Goal: Information Seeking & Learning: Learn about a topic

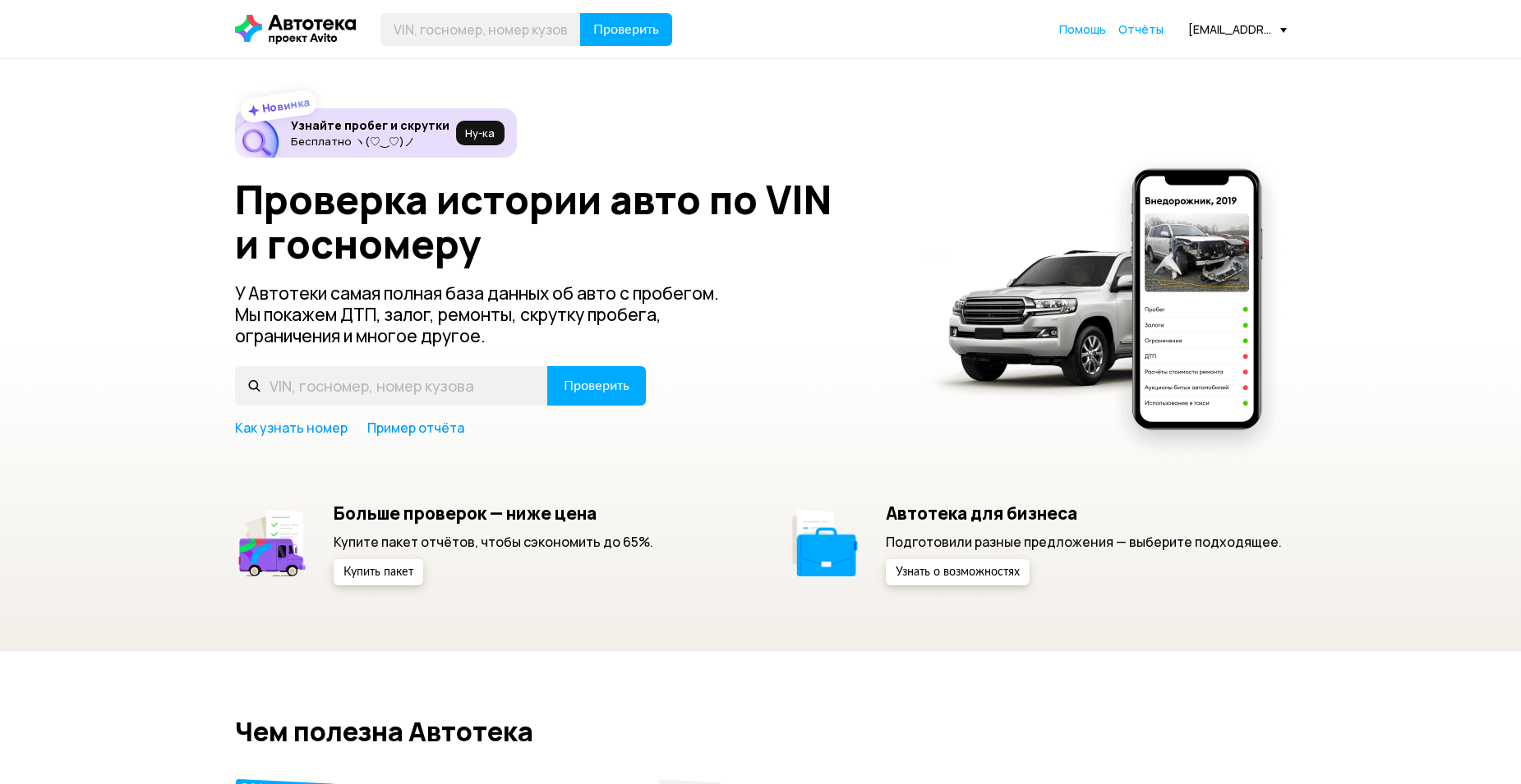
click at [1141, 40] on div "Проверить Помощь Отчёты [EMAIL_ADDRESS][DOMAIN_NAME]" at bounding box center [760, 30] width 1068 height 33
click at [1147, 31] on span "Отчёты" at bounding box center [1141, 29] width 45 height 16
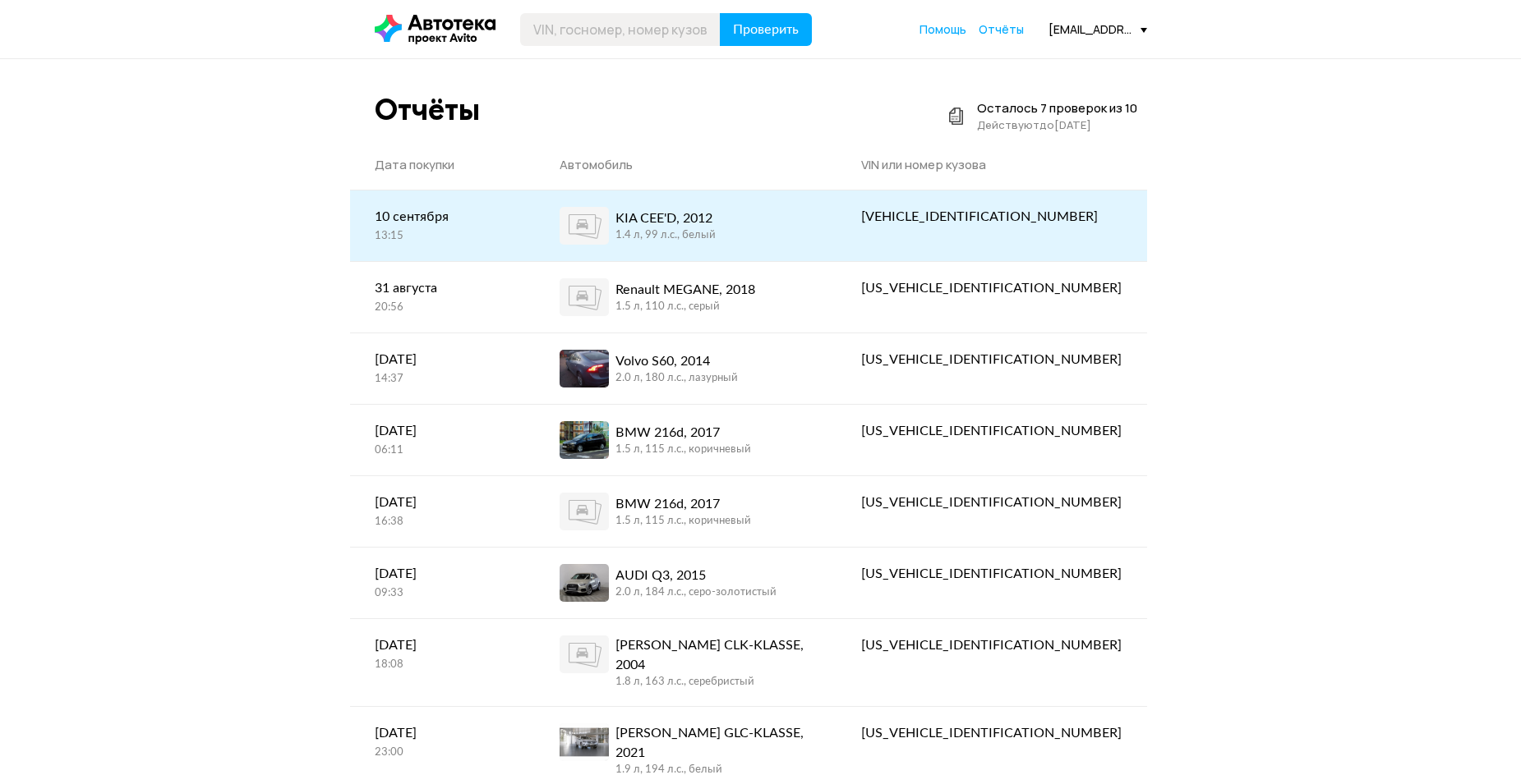
click at [782, 220] on div "KIA CEE'D, 2012 1.4 л, 99 л.c., белый" at bounding box center [685, 226] width 252 height 38
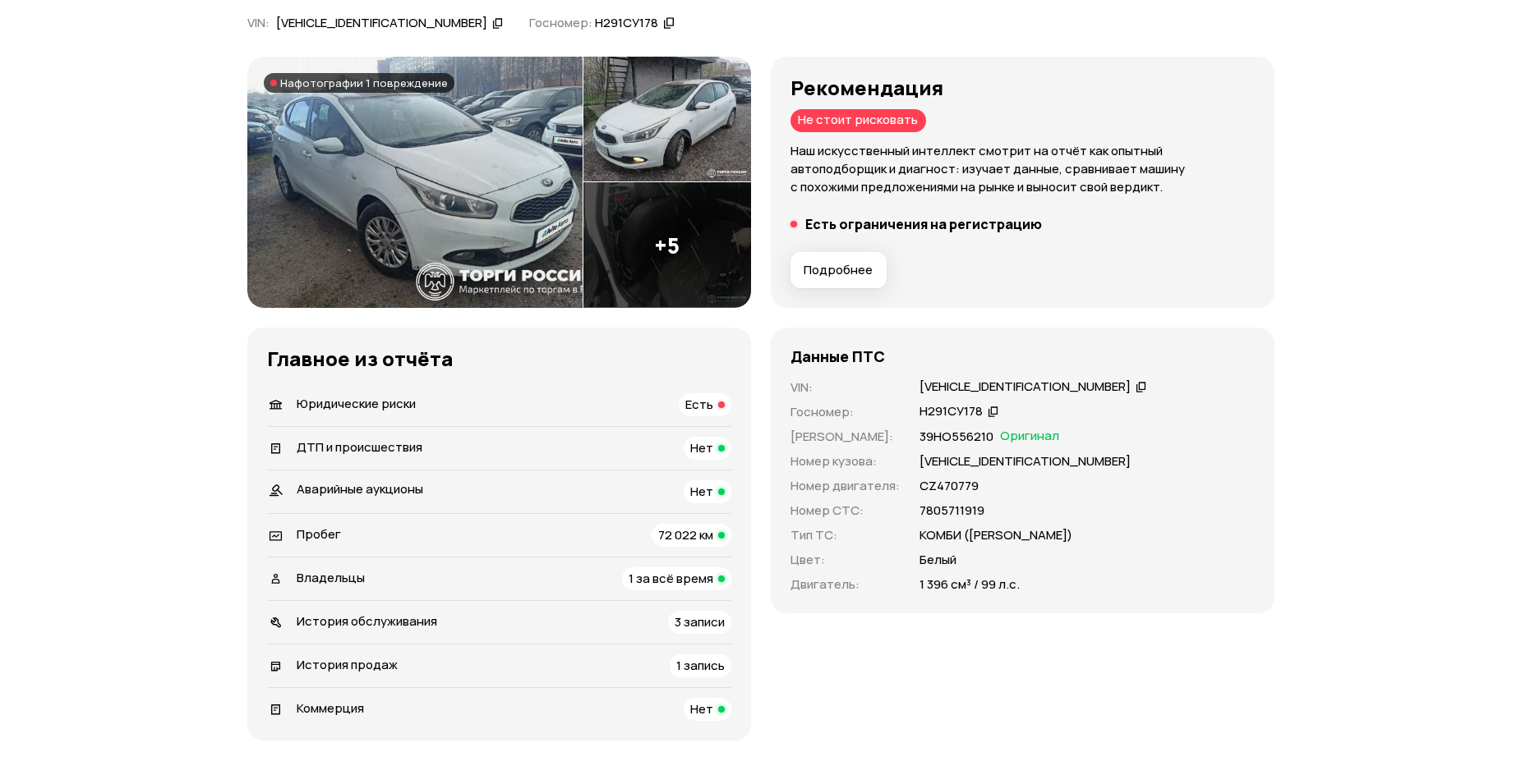
click at [700, 407] on span "Есть" at bounding box center [699, 405] width 28 height 18
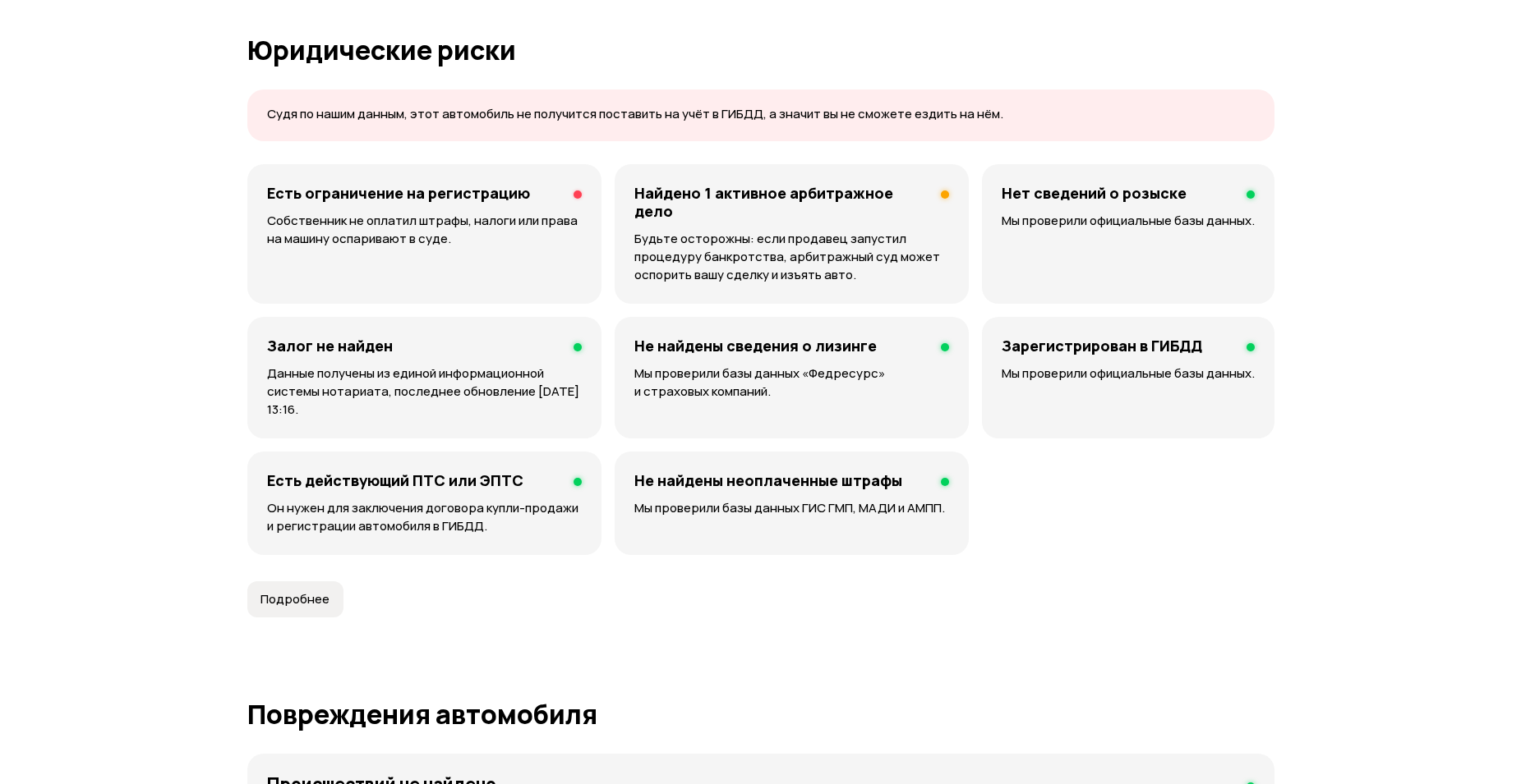
scroll to position [987, 0]
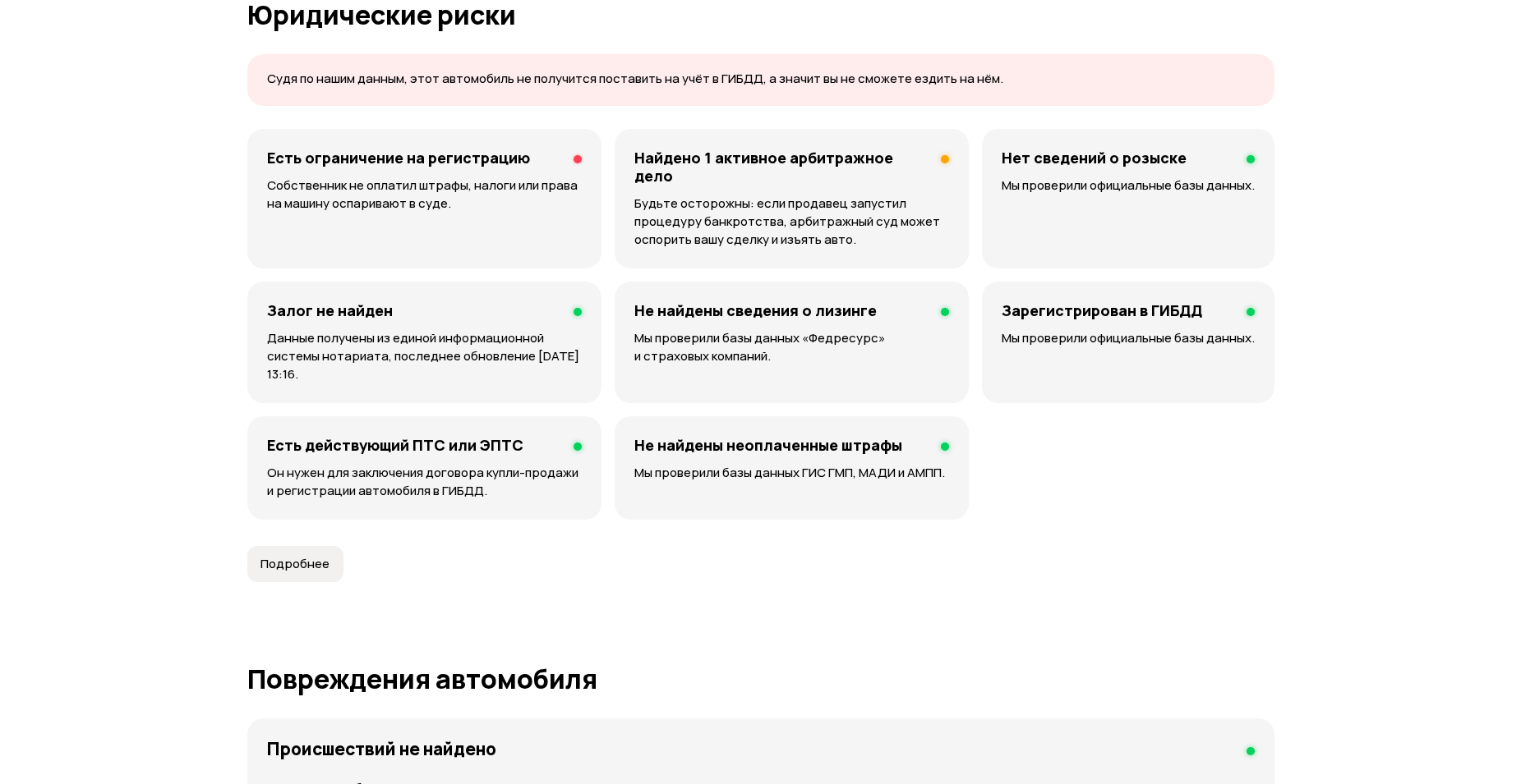
click at [533, 179] on p "Собственник не оплатил штрафы, налоги или права на машину оспаривают в суде." at bounding box center [423, 194] width 314 height 36
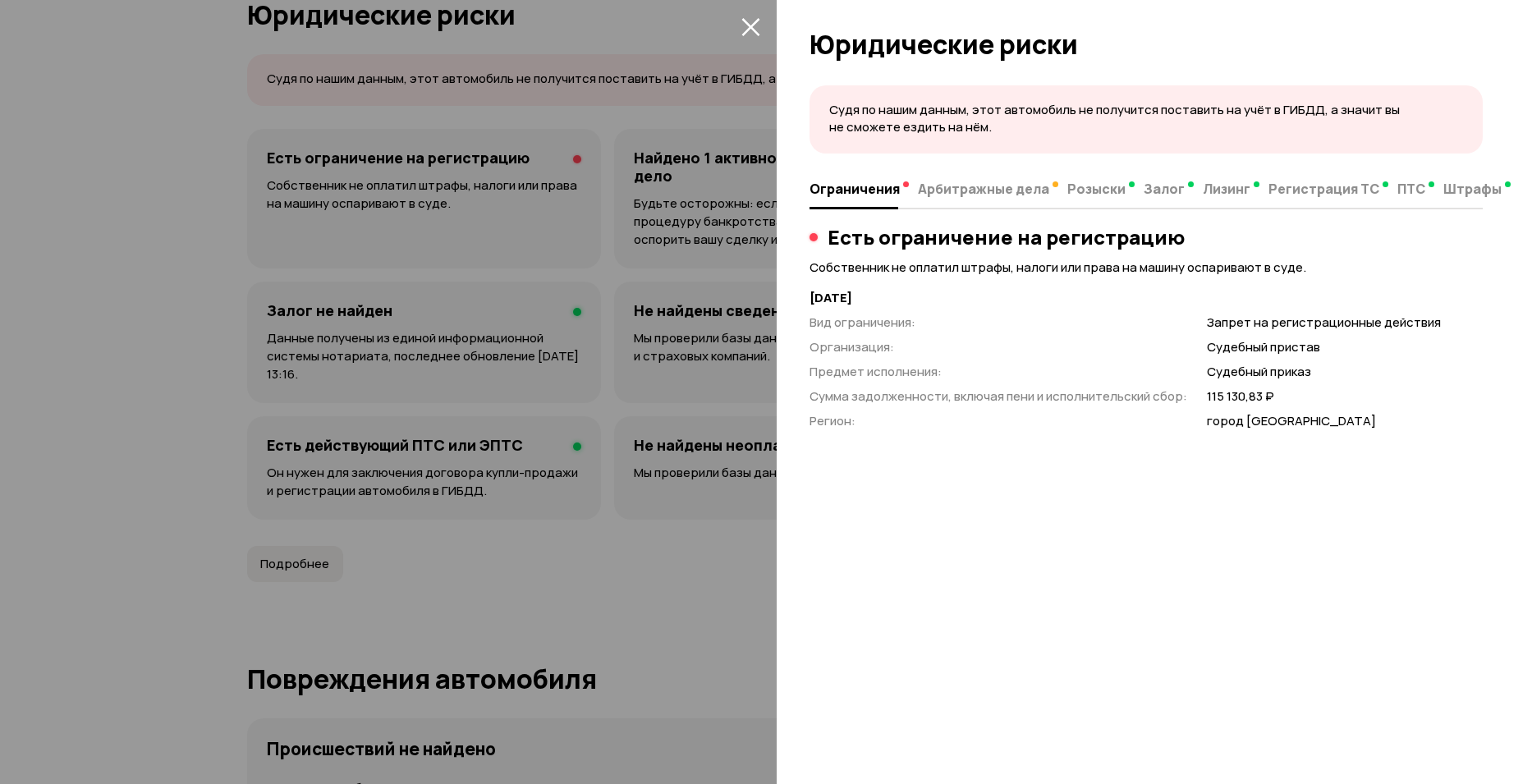
click at [282, 362] on div at bounding box center [766, 392] width 1532 height 784
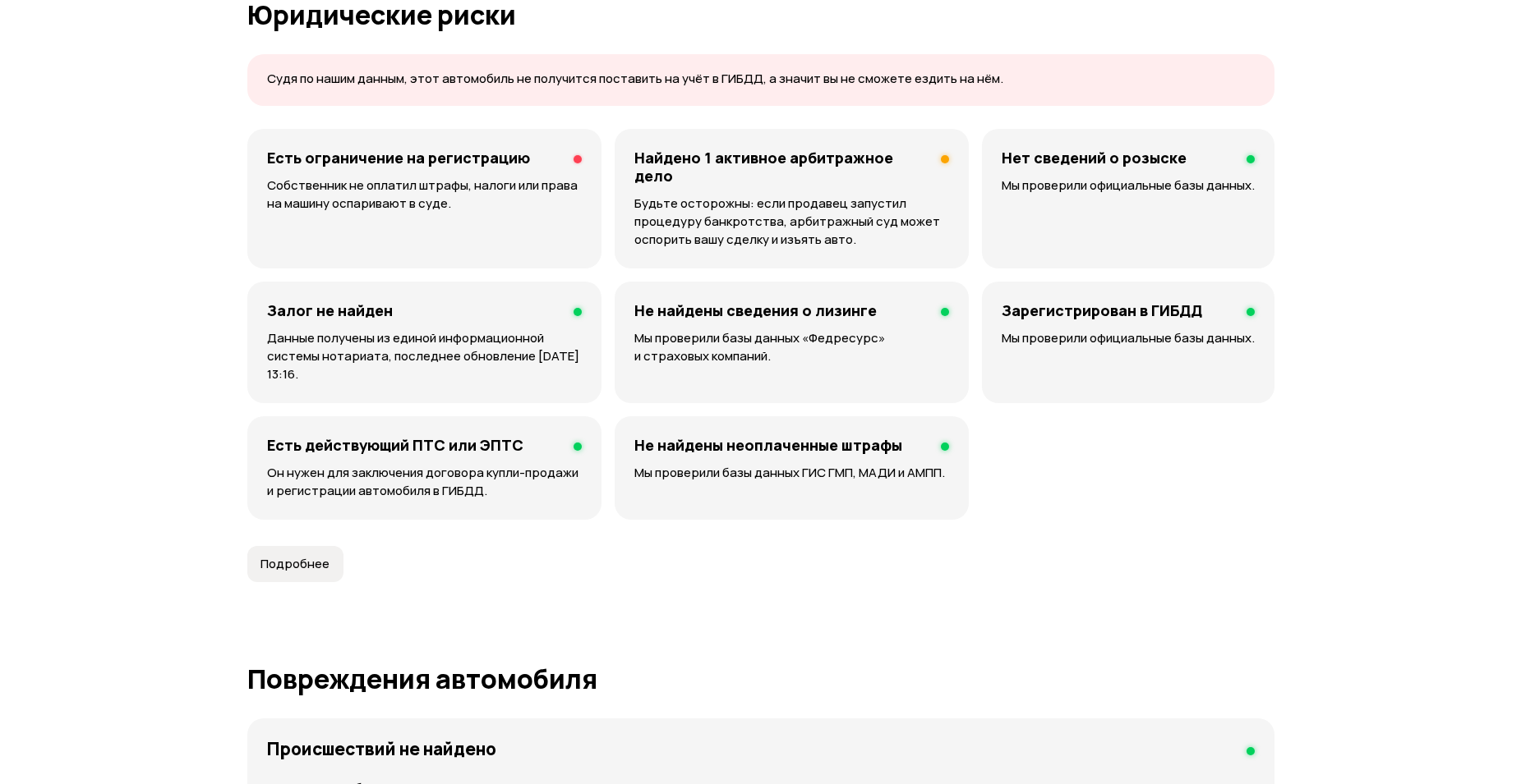
click at [1080, 513] on article "Юридические риски Судя по нашим данным, этот автомобиль не получится поставить …" at bounding box center [760, 291] width 1027 height 582
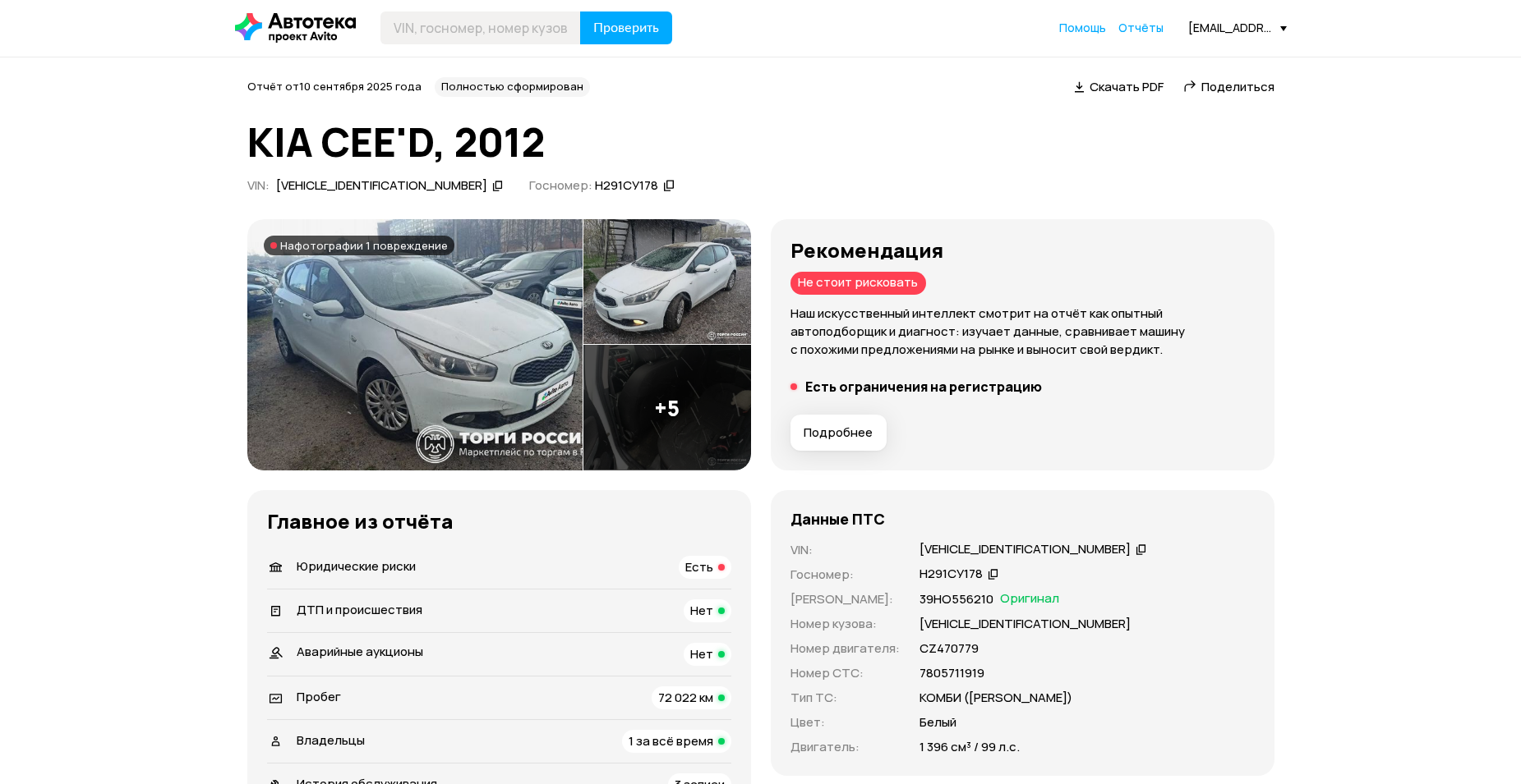
scroll to position [84, 0]
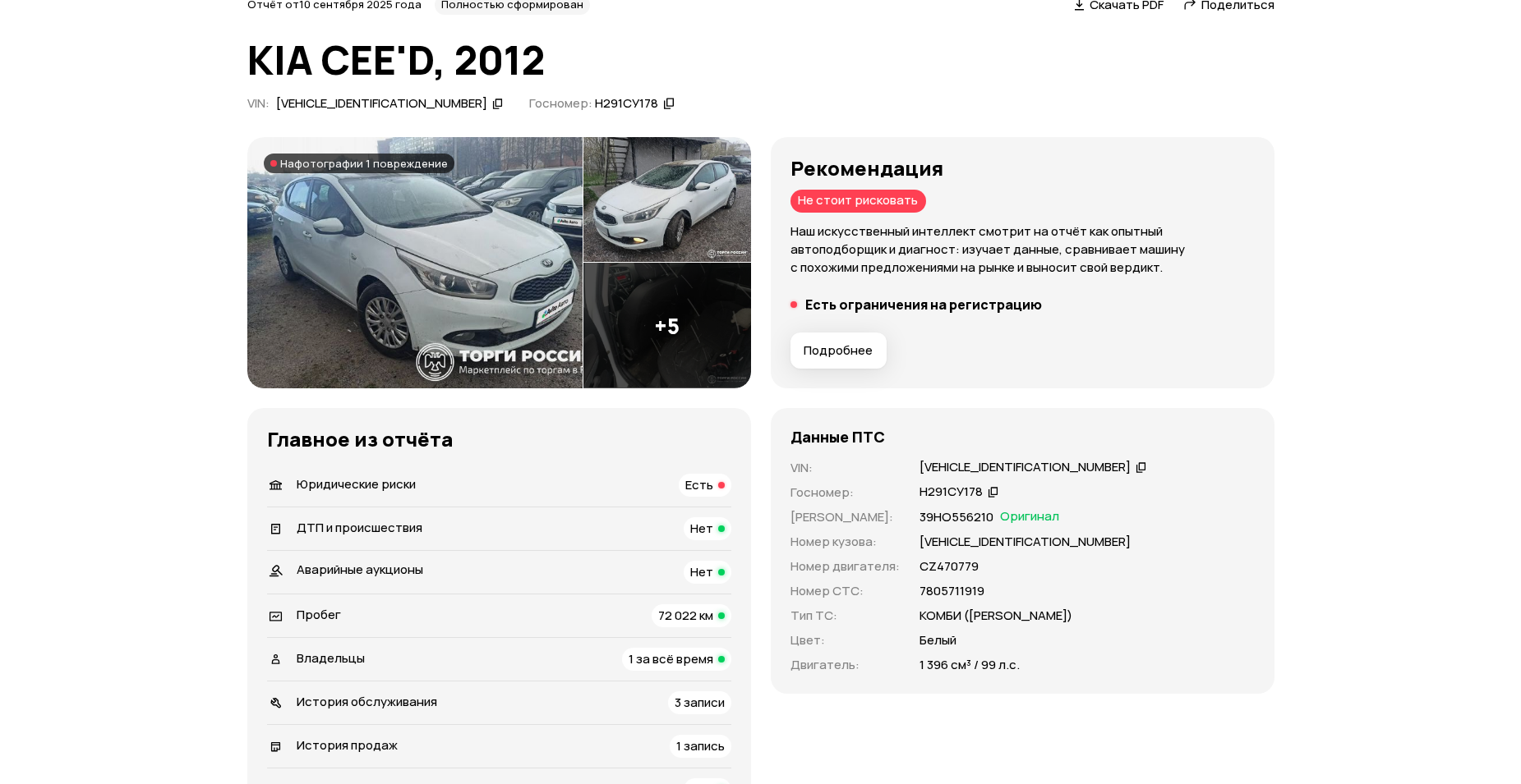
click at [486, 206] on img at bounding box center [415, 263] width 335 height 252
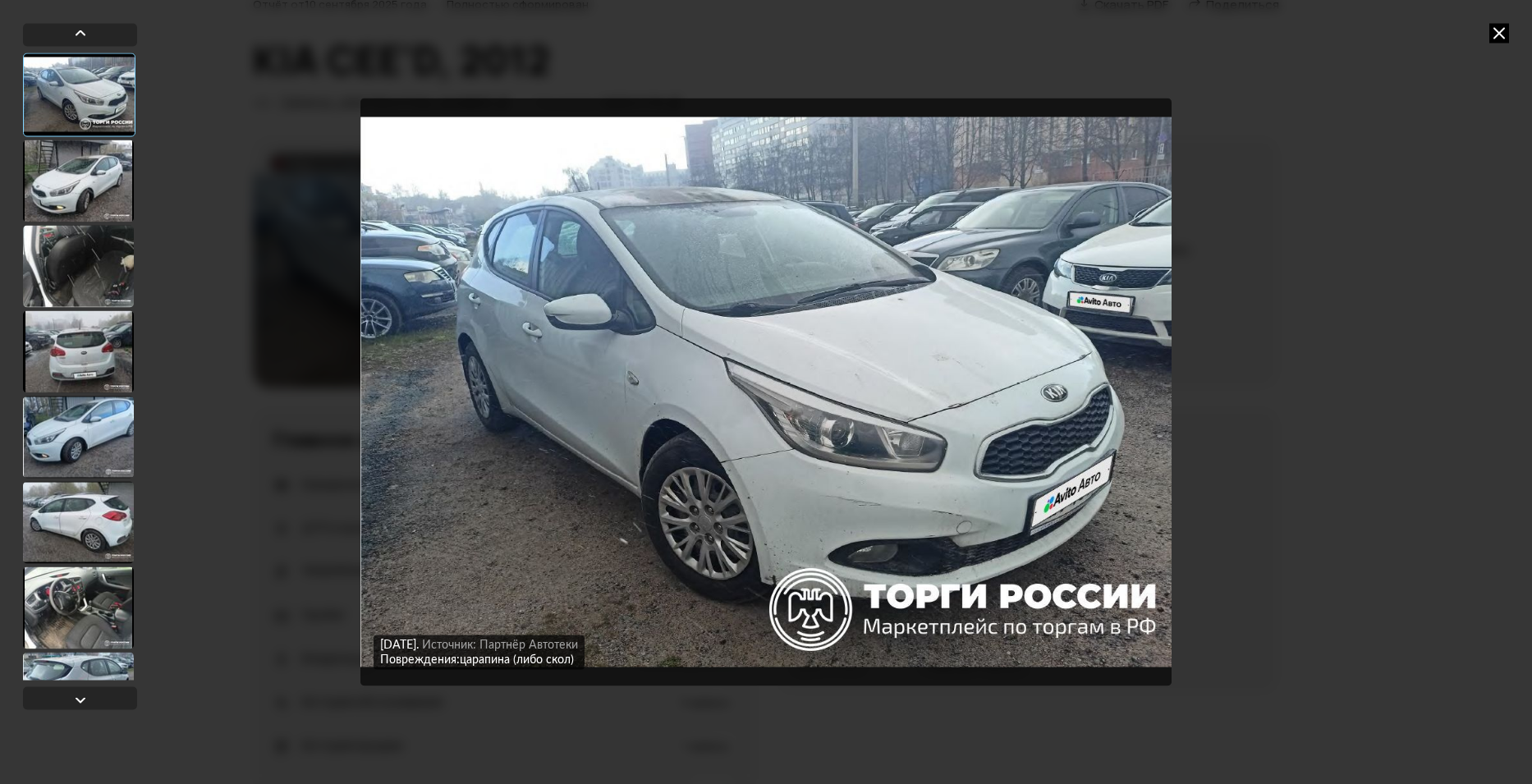
click at [76, 168] on div at bounding box center [79, 181] width 111 height 82
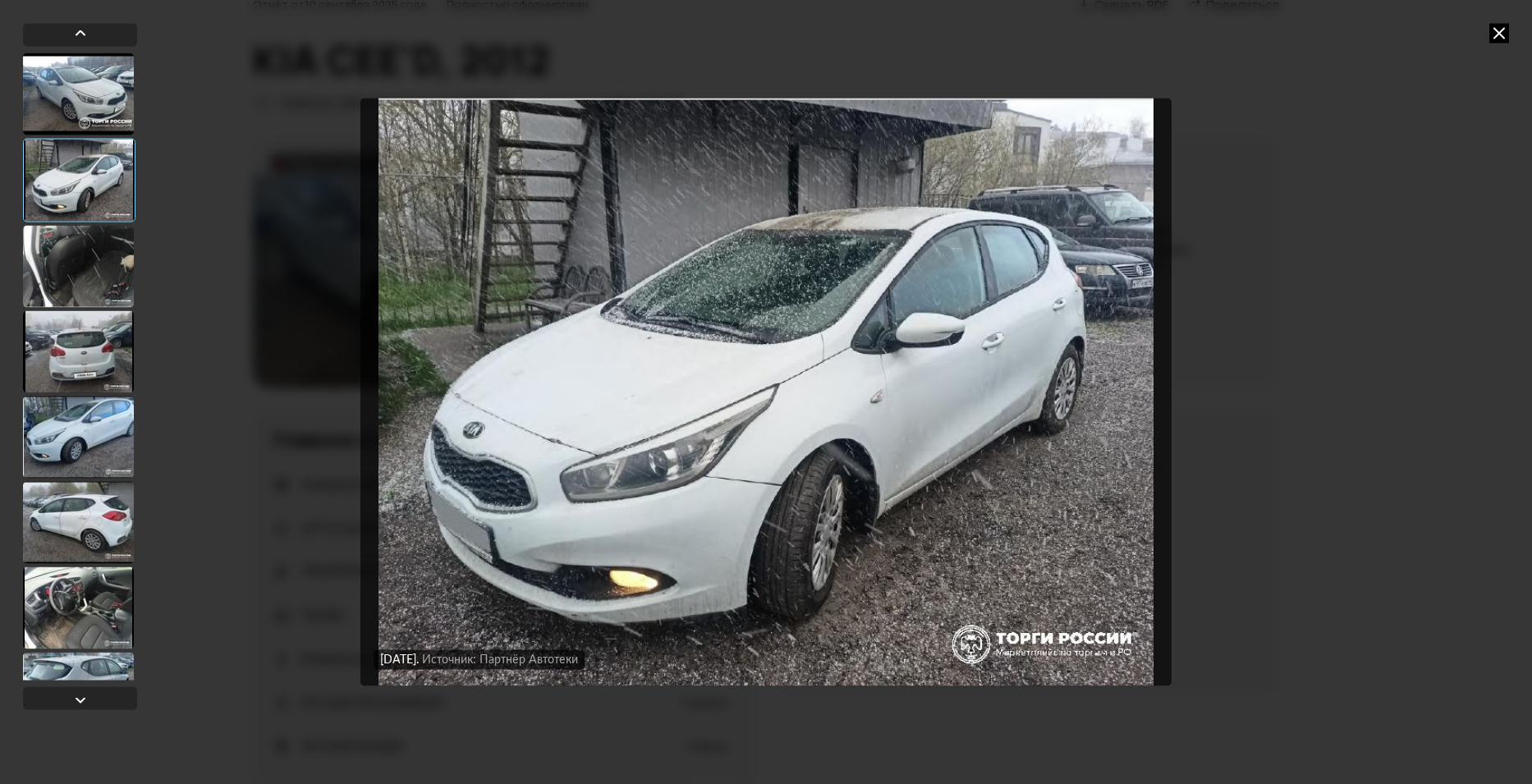
click at [155, 293] on div "[DATE] Источник: Партнёр Автотеки Повреждения: царапина (либо скол) [DATE] Исто…" at bounding box center [766, 392] width 1532 height 784
click at [87, 287] on div at bounding box center [79, 266] width 111 height 82
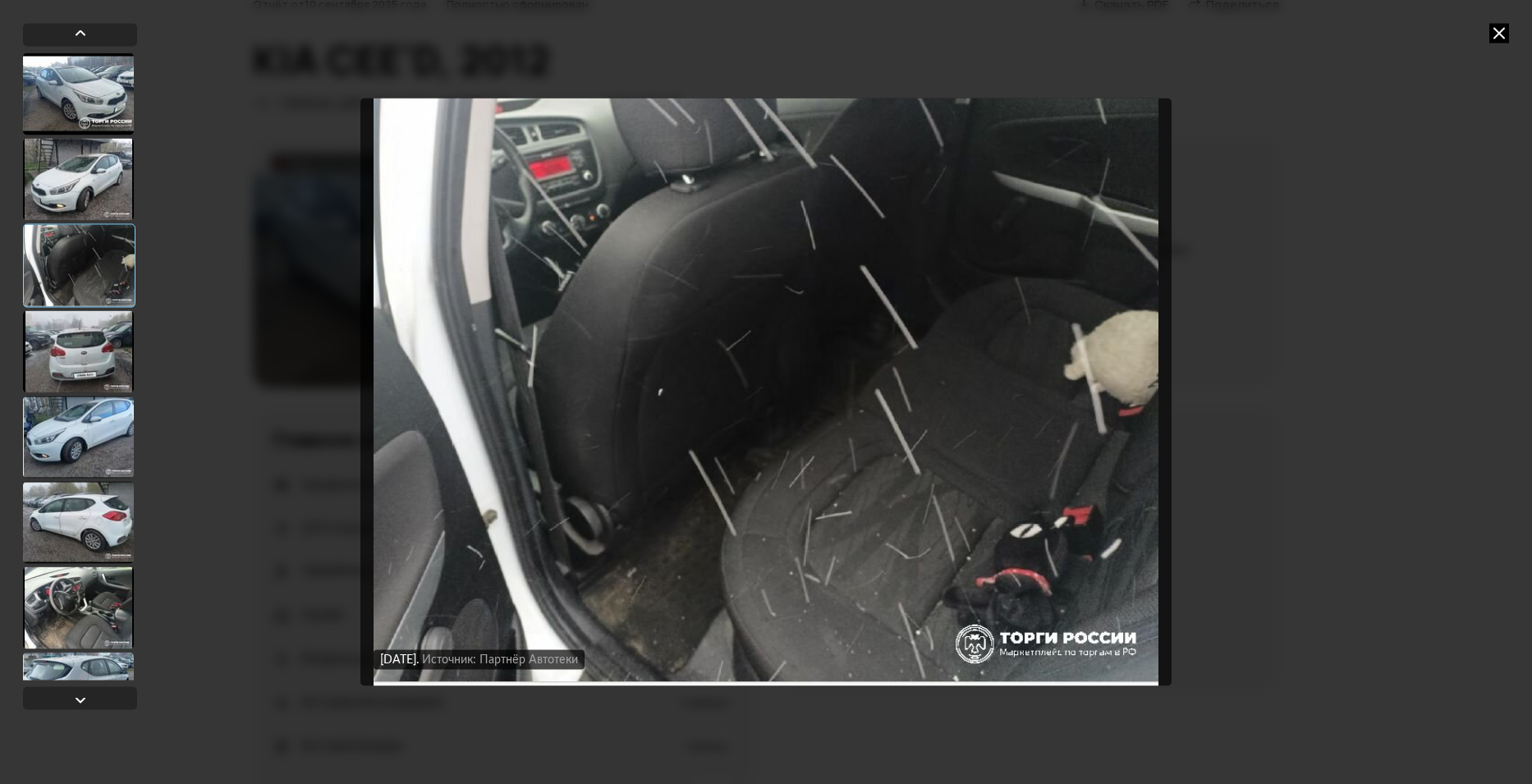
click at [1493, 45] on div "[DATE] Источник: Партнёр Автотеки Повреждения: царапина (либо скол) [DATE] Исто…" at bounding box center [766, 392] width 1532 height 784
click at [1495, 25] on icon at bounding box center [1499, 33] width 19 height 19
